Goal: Information Seeking & Learning: Learn about a topic

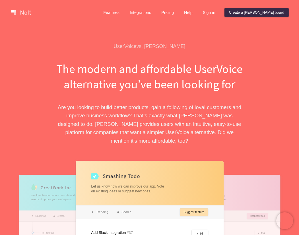
drag, startPoint x: 188, startPoint y: 13, endPoint x: 187, endPoint y: 86, distance: 72.3
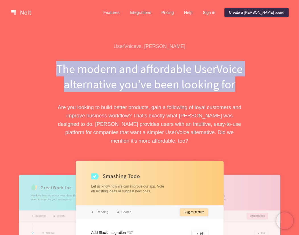
drag, startPoint x: 53, startPoint y: 68, endPoint x: 241, endPoint y: 87, distance: 189.0
click at [241, 87] on h1 "The modern and affordable UserVoice alternative you’ve been looking for" at bounding box center [149, 76] width 196 height 31
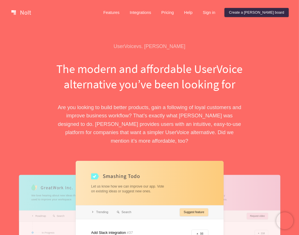
click at [243, 135] on p "Are you looking to build better products, gain a following of loyal customers a…" at bounding box center [149, 124] width 196 height 42
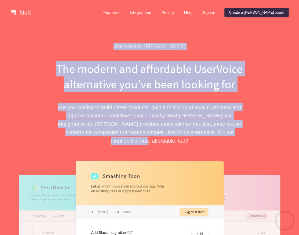
drag, startPoint x: 232, startPoint y: 133, endPoint x: 125, endPoint y: 47, distance: 137.5
click at [125, 47] on div "UserVoice vs. [PERSON_NAME] The modern and affordable UserVoice alternative you…" at bounding box center [149, 94] width 196 height 102
click at [125, 47] on div "UserVoice vs. [PERSON_NAME]" at bounding box center [149, 46] width 196 height 7
click at [129, 46] on div "UserVoice vs. [PERSON_NAME]" at bounding box center [149, 46] width 196 height 7
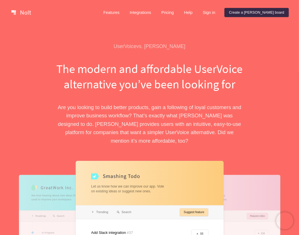
click at [130, 46] on div "UserVoice vs. [PERSON_NAME]" at bounding box center [149, 46] width 196 height 7
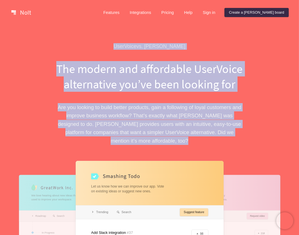
drag, startPoint x: 130, startPoint y: 46, endPoint x: 243, endPoint y: 132, distance: 142.1
click at [243, 132] on div "UserVoice vs. [PERSON_NAME] The modern and affordable UserVoice alternative you…" at bounding box center [149, 94] width 196 height 102
drag, startPoint x: 243, startPoint y: 132, endPoint x: 240, endPoint y: 133, distance: 3.1
click at [240, 133] on p "Are you looking to build better products, gain a following of loyal customers a…" at bounding box center [149, 124] width 196 height 42
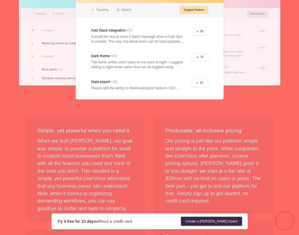
scroll to position [256, 0]
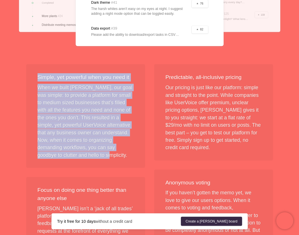
drag, startPoint x: 33, startPoint y: 68, endPoint x: 118, endPoint y: 145, distance: 114.0
click at [118, 145] on div "Simple, yet powerful when you need it When we built [PERSON_NAME], our goal was…" at bounding box center [85, 116] width 119 height 104
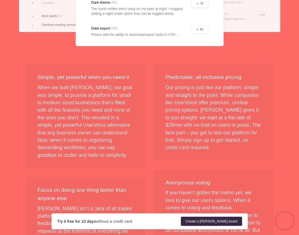
click at [225, 138] on div "Predictable, all-inclusive pricing Our pricing is just like our platform: simpl…" at bounding box center [213, 112] width 119 height 96
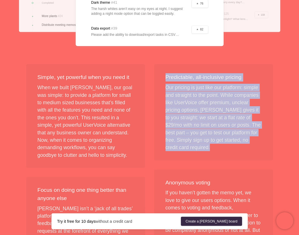
drag, startPoint x: 225, startPoint y: 141, endPoint x: 165, endPoint y: 66, distance: 96.1
click at [165, 66] on div "Predictable, all-inclusive pricing Our pricing is just like our platform: simpl…" at bounding box center [213, 112] width 119 height 96
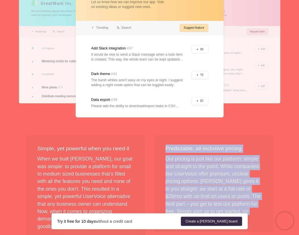
scroll to position [114, 0]
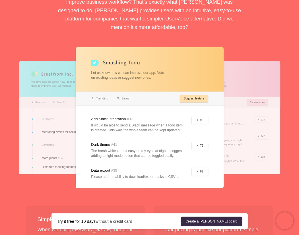
click at [92, 20] on p "Are you looking to build better products, gain a following of loyal customers a…" at bounding box center [149, 10] width 196 height 42
drag, startPoint x: 80, startPoint y: 18, endPoint x: 130, endPoint y: 16, distance: 49.6
click at [130, 16] on p "Are you looking to build better products, gain a following of loyal customers a…" at bounding box center [149, 10] width 196 height 42
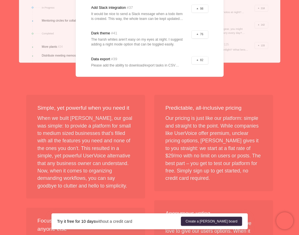
scroll to position [228, 0]
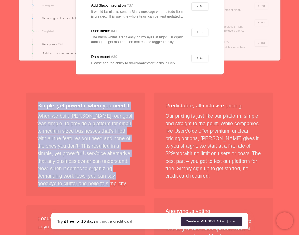
drag, startPoint x: 36, startPoint y: 95, endPoint x: 101, endPoint y: 182, distance: 108.6
click at [101, 182] on div "Simple, yet powerful when you need it When we built [PERSON_NAME], our goal was…" at bounding box center [85, 145] width 119 height 104
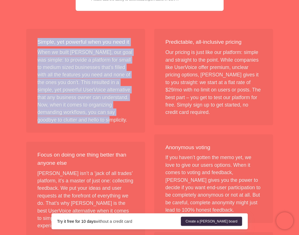
scroll to position [370, 0]
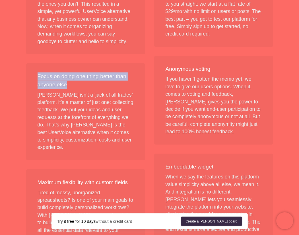
drag, startPoint x: 37, startPoint y: 66, endPoint x: 81, endPoint y: 74, distance: 44.8
click at [81, 74] on div "Focus on doing one thing better than anyone else [PERSON_NAME] isn’t a ‘jack of…" at bounding box center [85, 111] width 119 height 97
click at [81, 74] on h3 "Focus on doing one thing better than anyone else" at bounding box center [86, 81] width 96 height 17
click at [83, 76] on h3 "Focus on doing one thing better than anyone else" at bounding box center [86, 81] width 96 height 17
click at [43, 63] on div "Focus on doing one thing better than anyone else [PERSON_NAME] isn’t a ‘jack of…" at bounding box center [85, 111] width 119 height 97
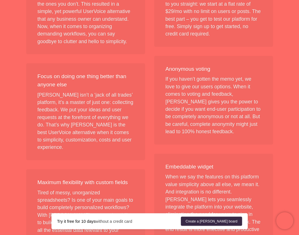
click at [43, 76] on h3 "Focus on doing one thing better than anyone else" at bounding box center [86, 81] width 96 height 17
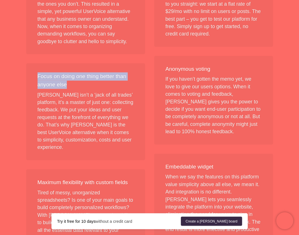
drag, startPoint x: 37, startPoint y: 69, endPoint x: 72, endPoint y: 80, distance: 35.9
click at [72, 80] on h3 "Focus on doing one thing better than anyone else" at bounding box center [86, 81] width 96 height 17
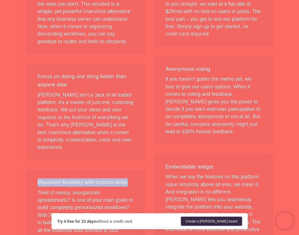
drag, startPoint x: 136, startPoint y: 169, endPoint x: 26, endPoint y: 164, distance: 110.8
drag, startPoint x: 26, startPoint y: 164, endPoint x: 45, endPoint y: 170, distance: 20.8
click at [45, 179] on h3 "Maximum flexibility with custom fields" at bounding box center [86, 183] width 96 height 8
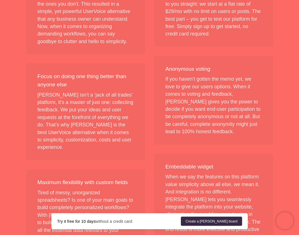
click at [36, 170] on div "Maximum flexibility with custom fields Tired of messy, unorganized spreadsheets…" at bounding box center [85, 225] width 119 height 111
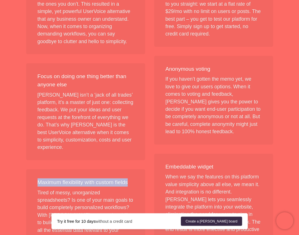
drag, startPoint x: 38, startPoint y: 165, endPoint x: 140, endPoint y: 167, distance: 101.6
click at [140, 170] on div "Maximum flexibility with custom fields Tired of messy, unorganized spreadsheets…" at bounding box center [85, 225] width 119 height 111
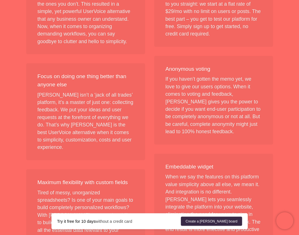
drag, startPoint x: 140, startPoint y: 167, endPoint x: 168, endPoint y: 159, distance: 29.4
click at [168, 163] on h3 "Embeddable widget" at bounding box center [214, 167] width 96 height 8
drag, startPoint x: 166, startPoint y: 158, endPoint x: 235, endPoint y: 156, distance: 68.6
click at [235, 163] on h3 "Embeddable widget" at bounding box center [214, 167] width 96 height 8
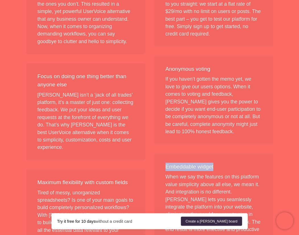
click at [202, 163] on h3 "Embeddable widget" at bounding box center [214, 167] width 96 height 8
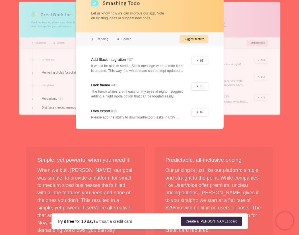
scroll to position [0, 0]
